Goal: Task Accomplishment & Management: Use online tool/utility

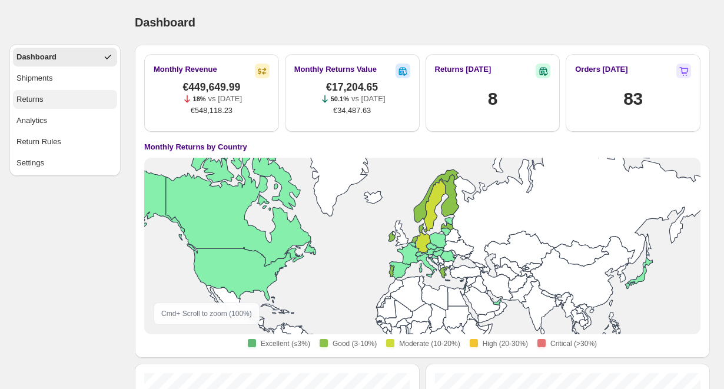
click at [88, 101] on button "Returns" at bounding box center [65, 99] width 104 height 19
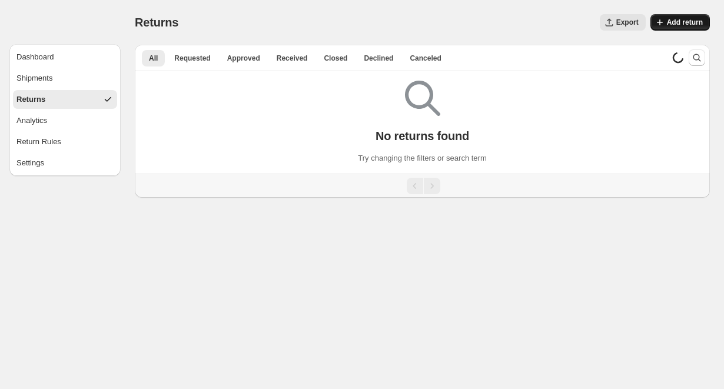
click at [664, 24] on icon "button" at bounding box center [660, 22] width 12 height 12
